Goal: Information Seeking & Learning: Learn about a topic

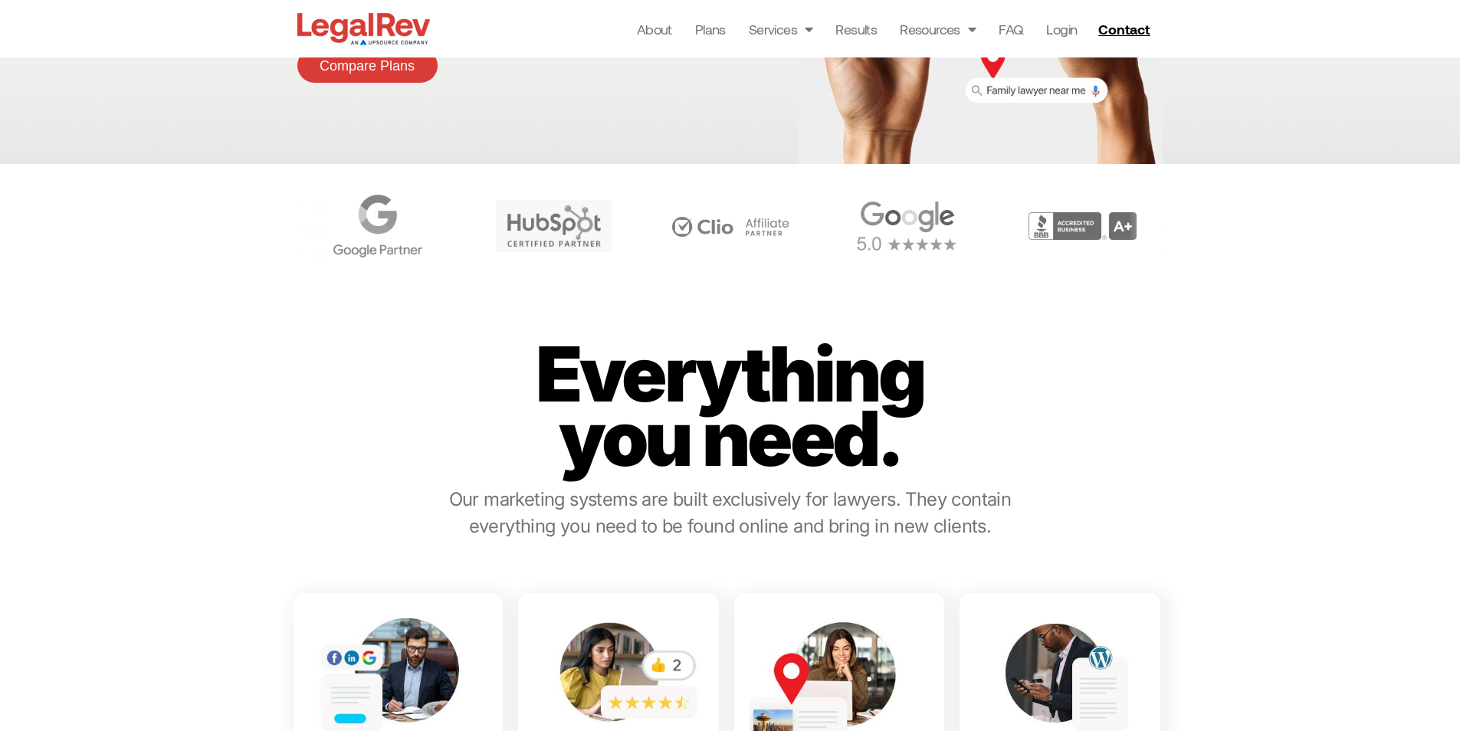
scroll to position [383, 0]
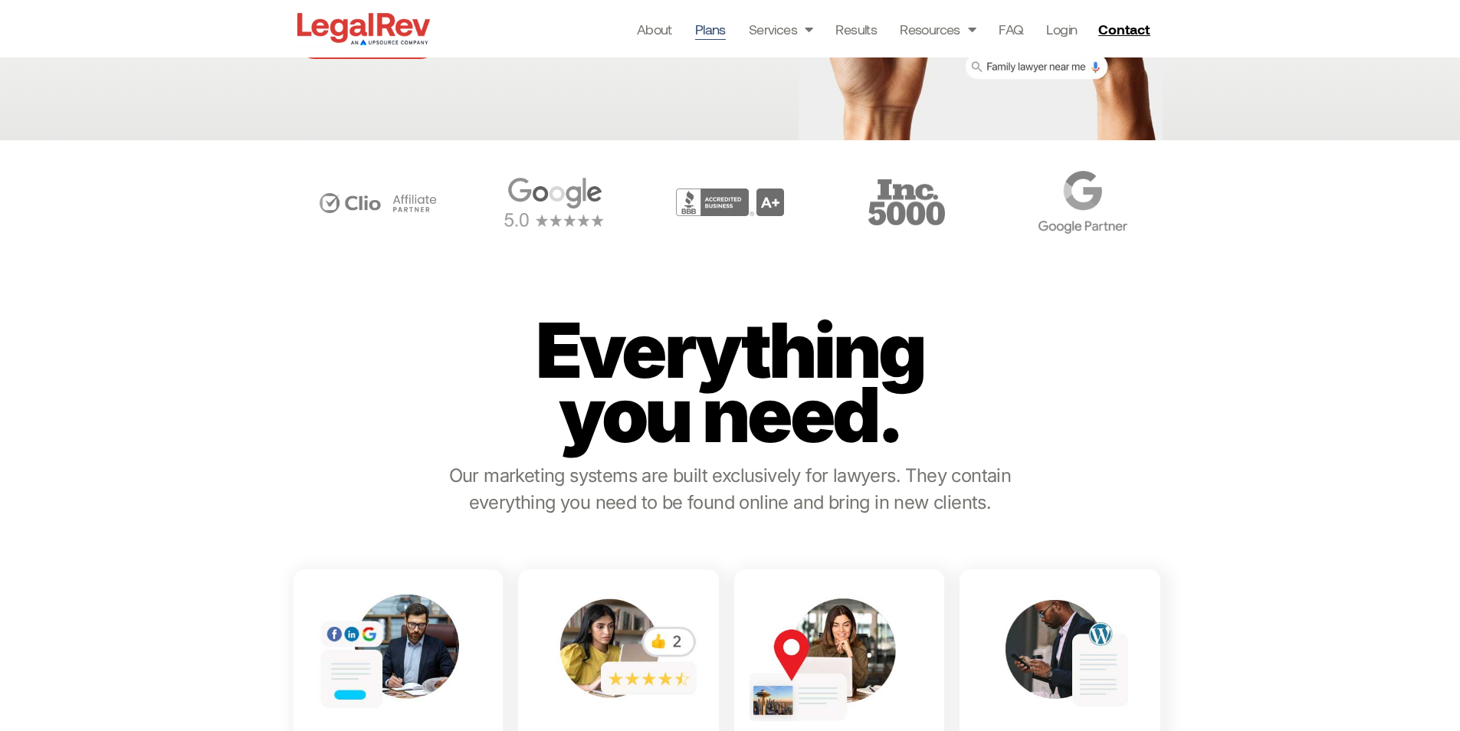
click at [710, 36] on link "Plans" at bounding box center [710, 28] width 31 height 21
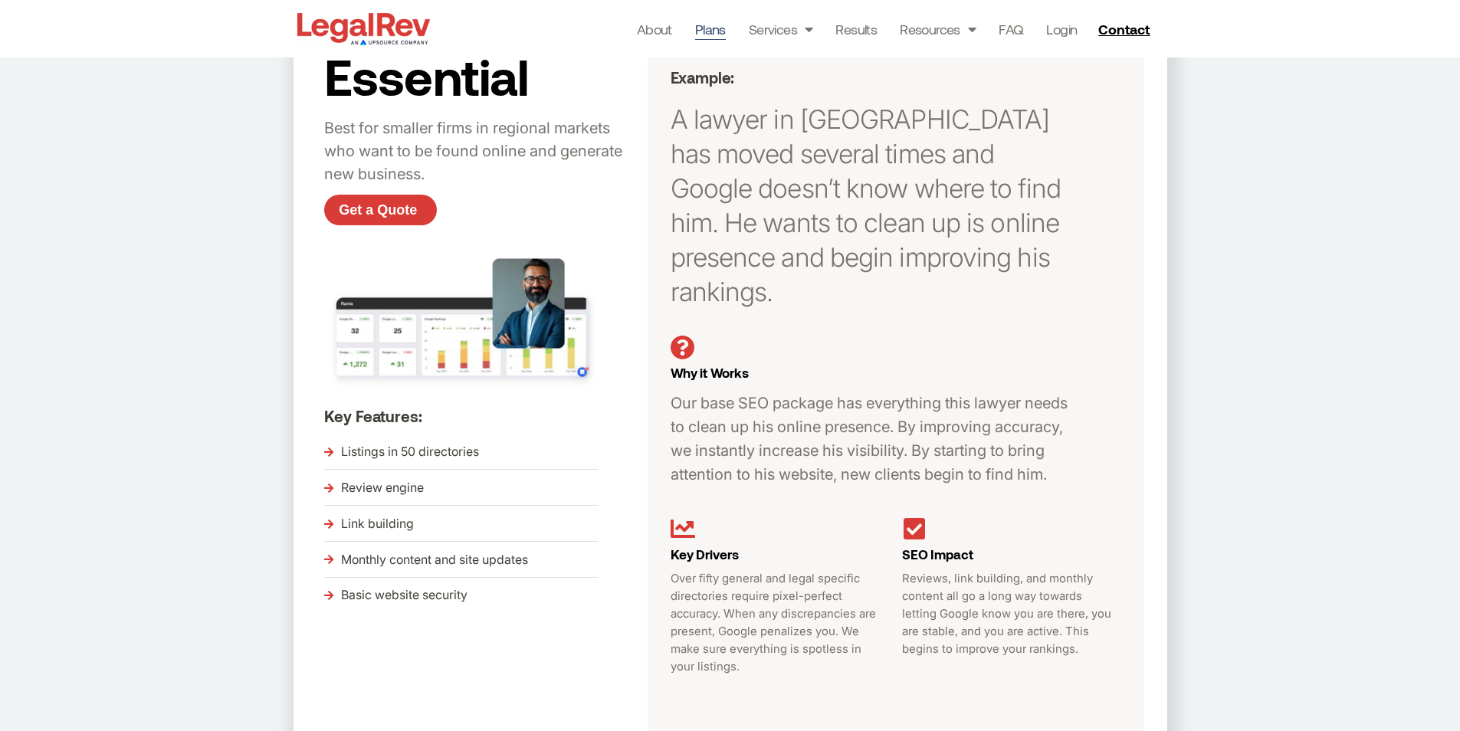
scroll to position [383, 0]
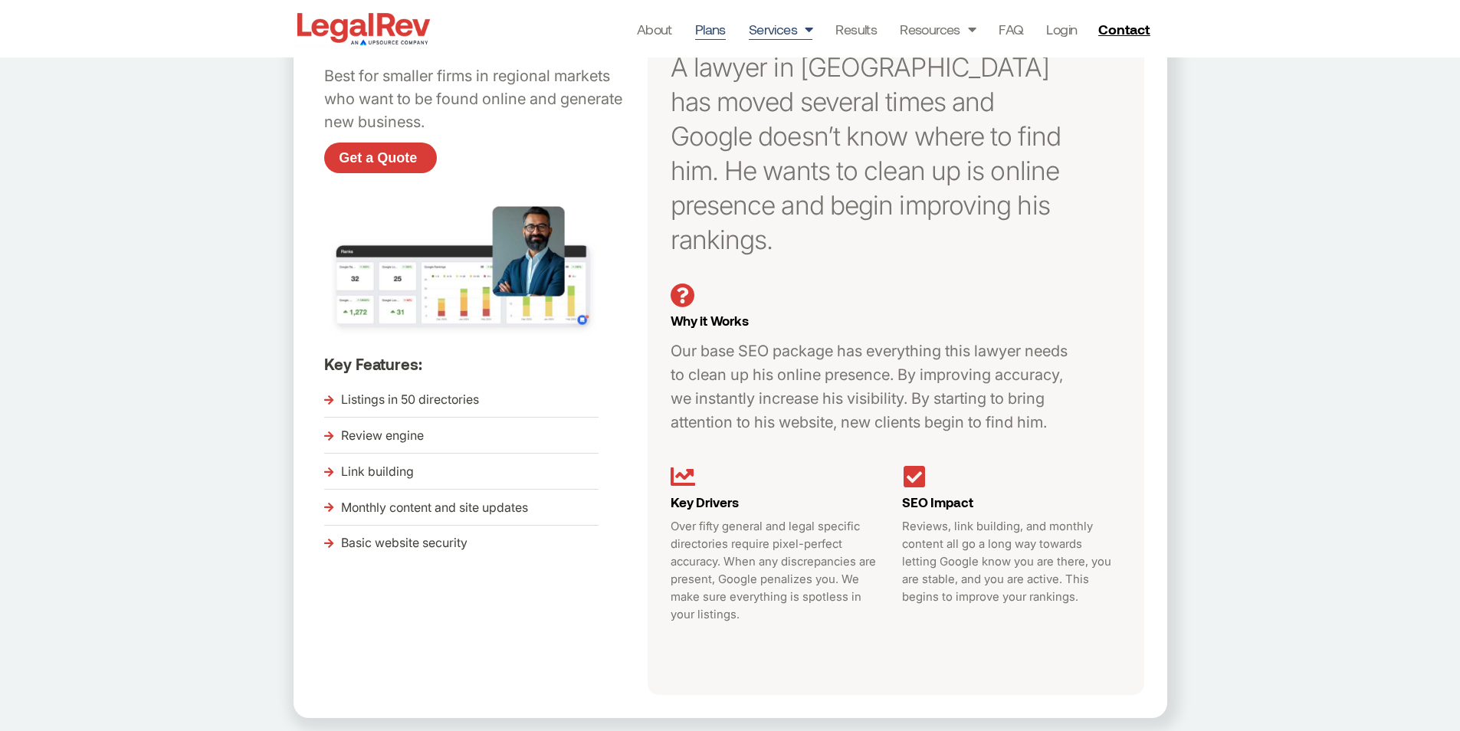
click at [787, 35] on link "Services" at bounding box center [781, 28] width 64 height 21
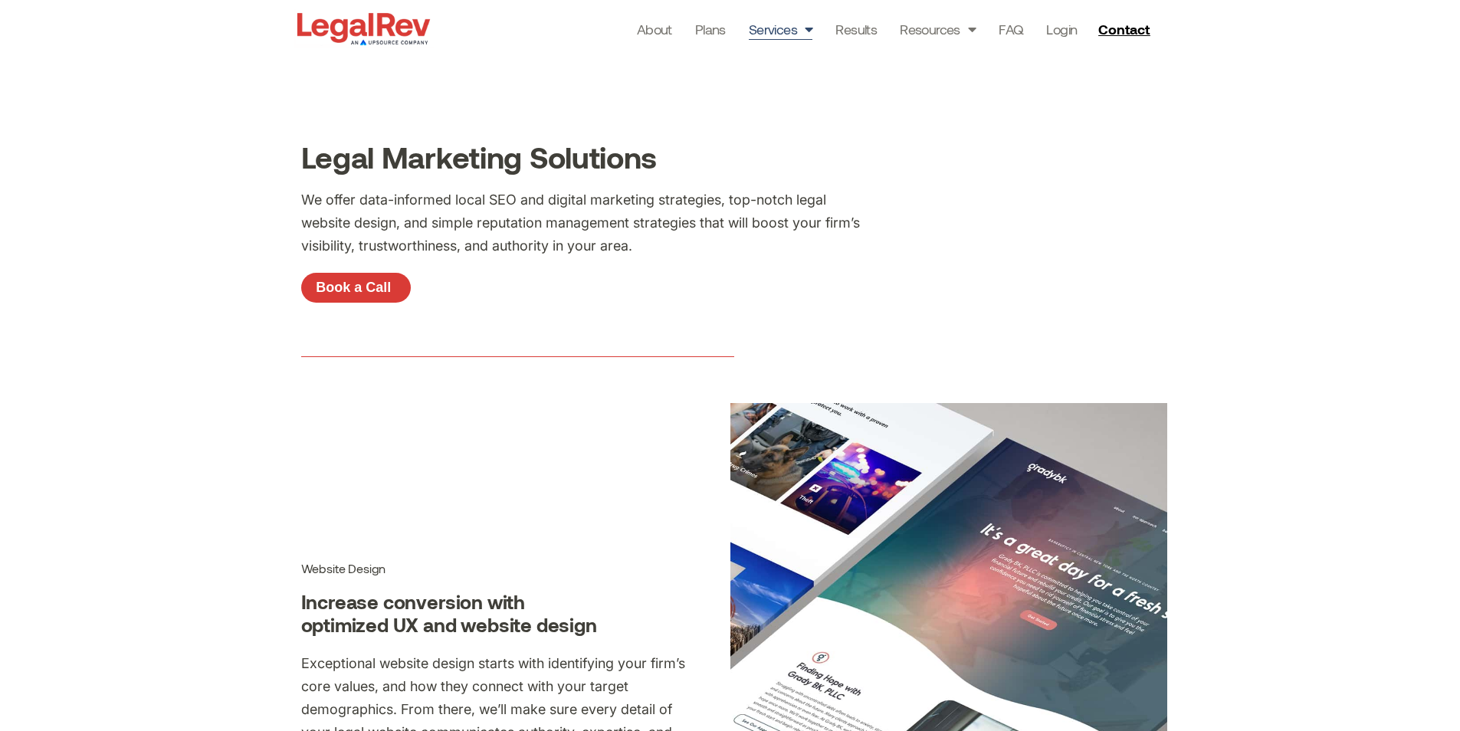
scroll to position [690, 0]
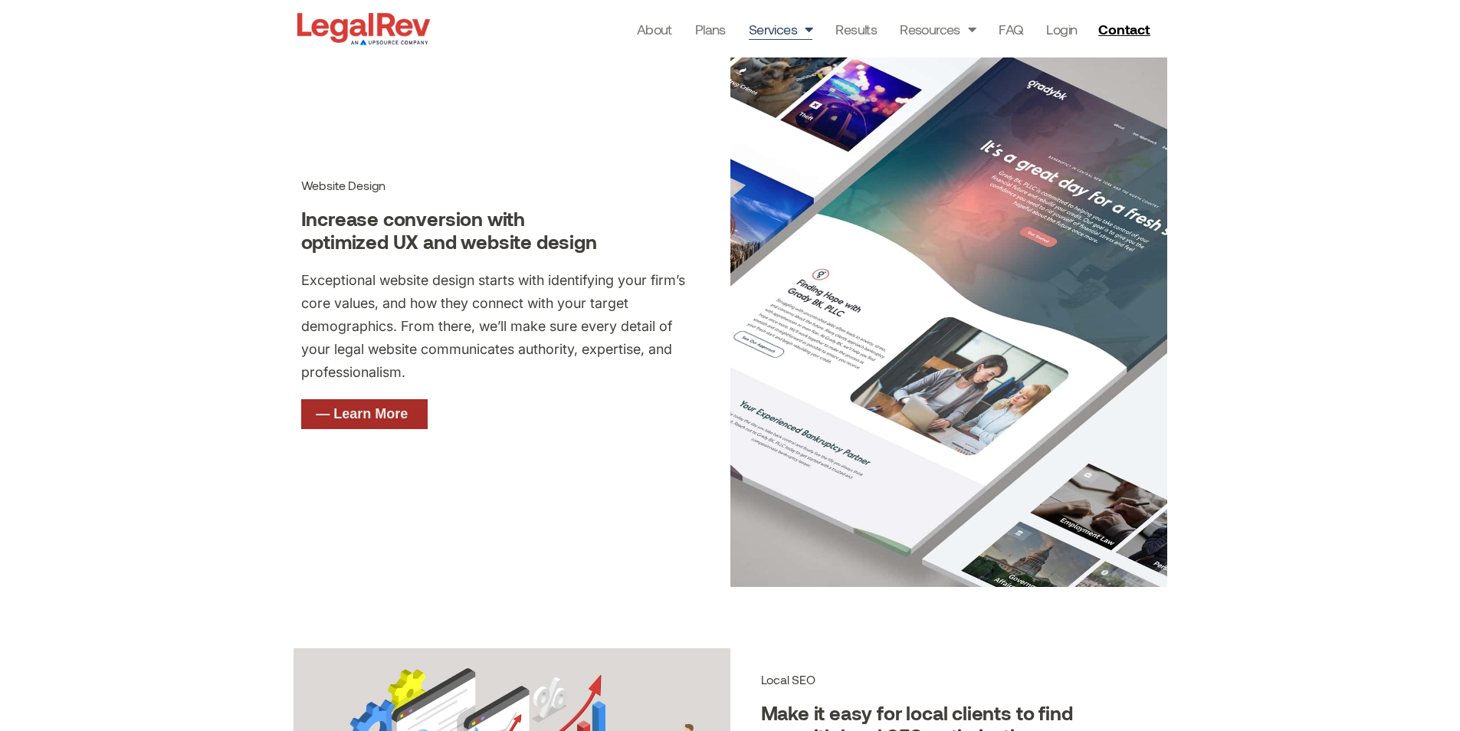
click at [420, 404] on link "— Learn More" at bounding box center [364, 414] width 126 height 31
